Goal: Information Seeking & Learning: Learn about a topic

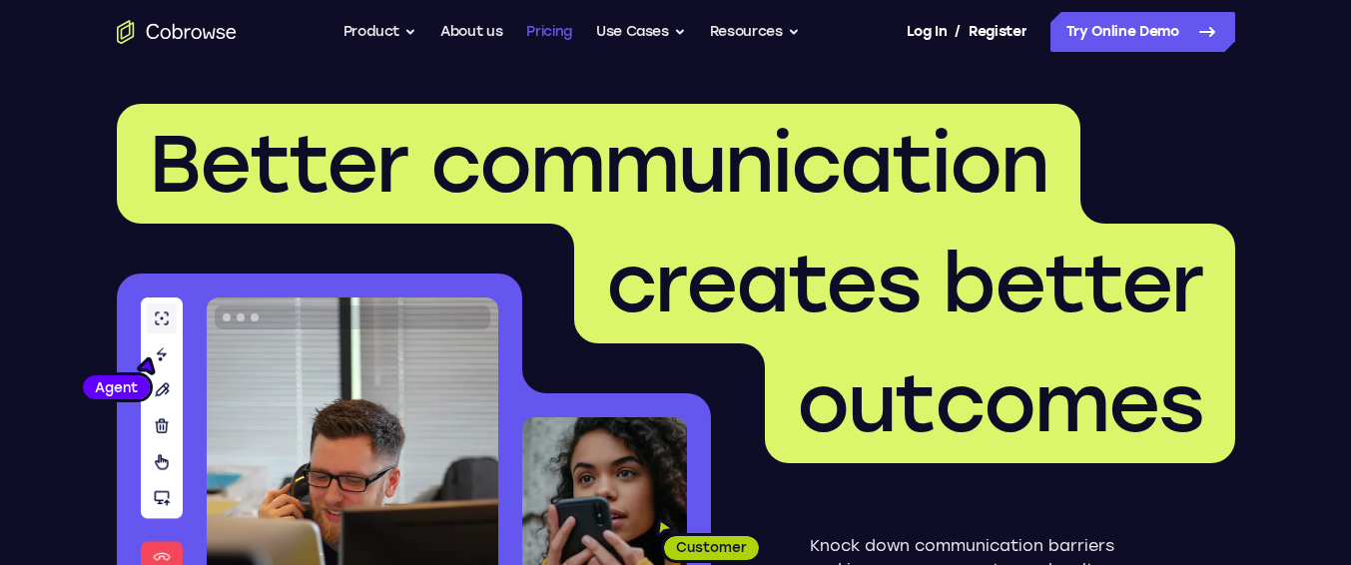
click at [547, 30] on link "Pricing" at bounding box center [549, 32] width 46 height 40
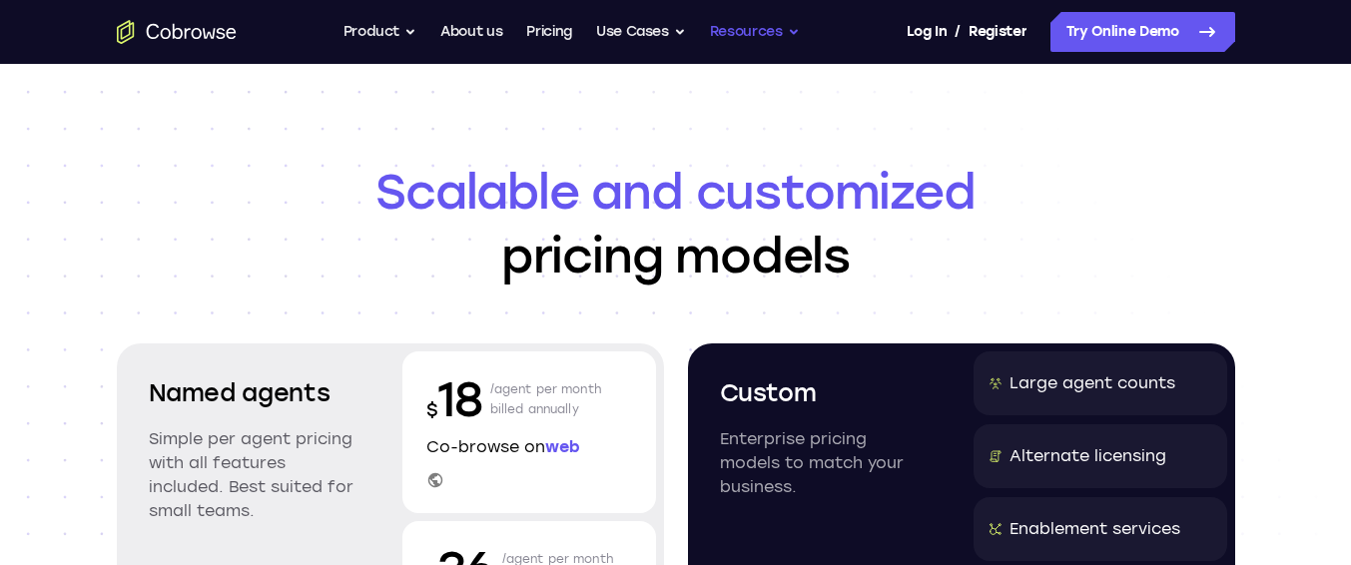
click at [775, 38] on button "Resources" at bounding box center [755, 32] width 90 height 40
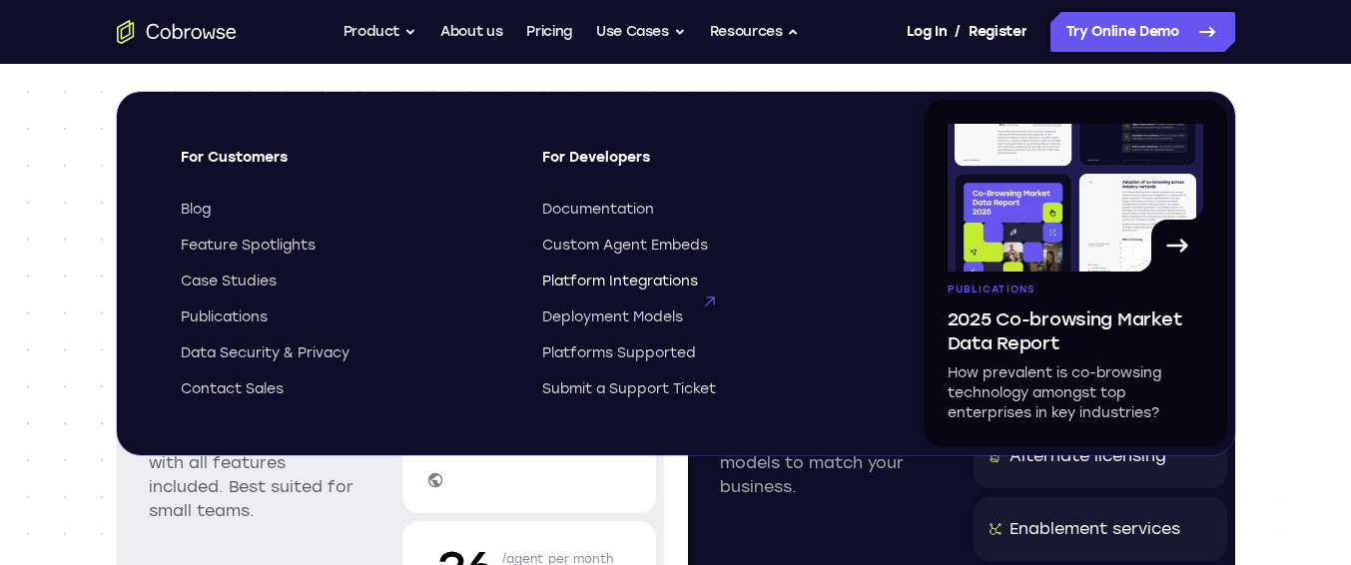
click at [606, 280] on span "Platform Integrations" at bounding box center [620, 282] width 156 height 20
click at [53, 182] on header "Scalable and customized pricing models Named agents Simple per agent pricing wi…" at bounding box center [676, 477] width 1278 height 827
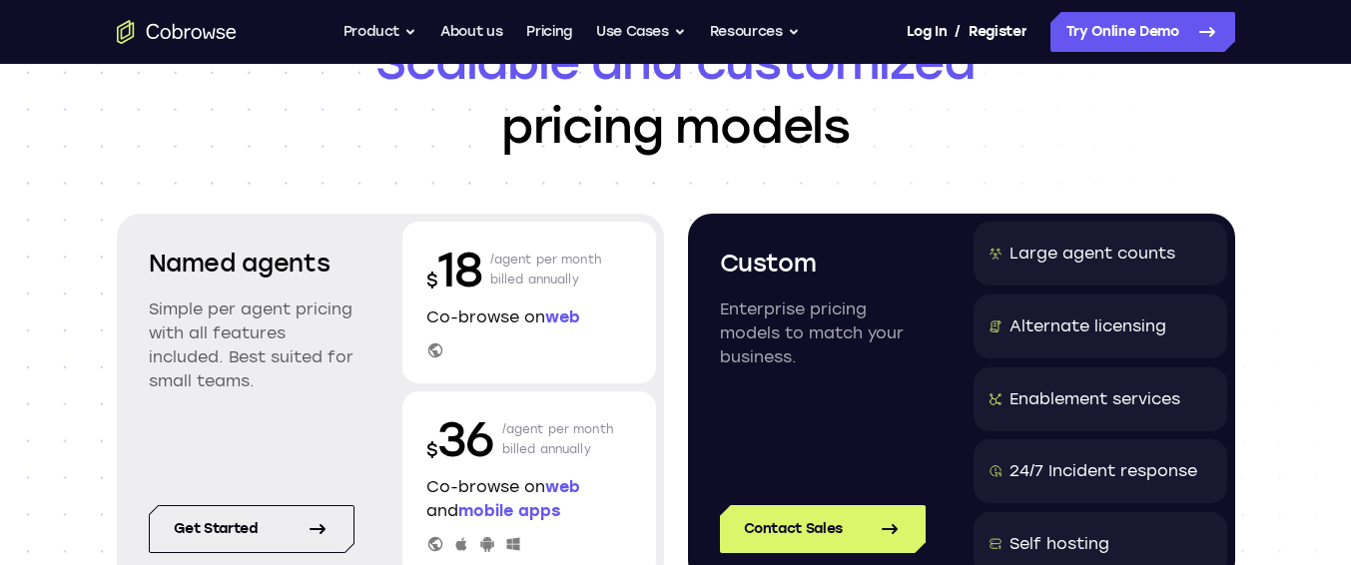
scroll to position [134, 0]
